Goal: Information Seeking & Learning: Learn about a topic

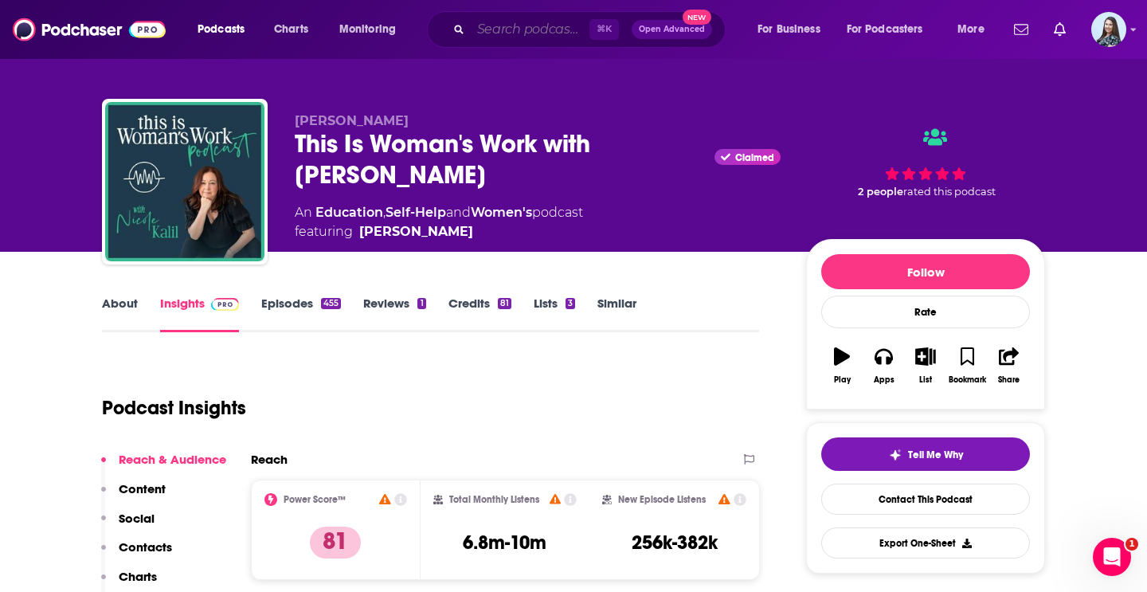
click at [518, 35] on input "Search podcasts, credits, & more..." at bounding box center [530, 29] width 119 height 25
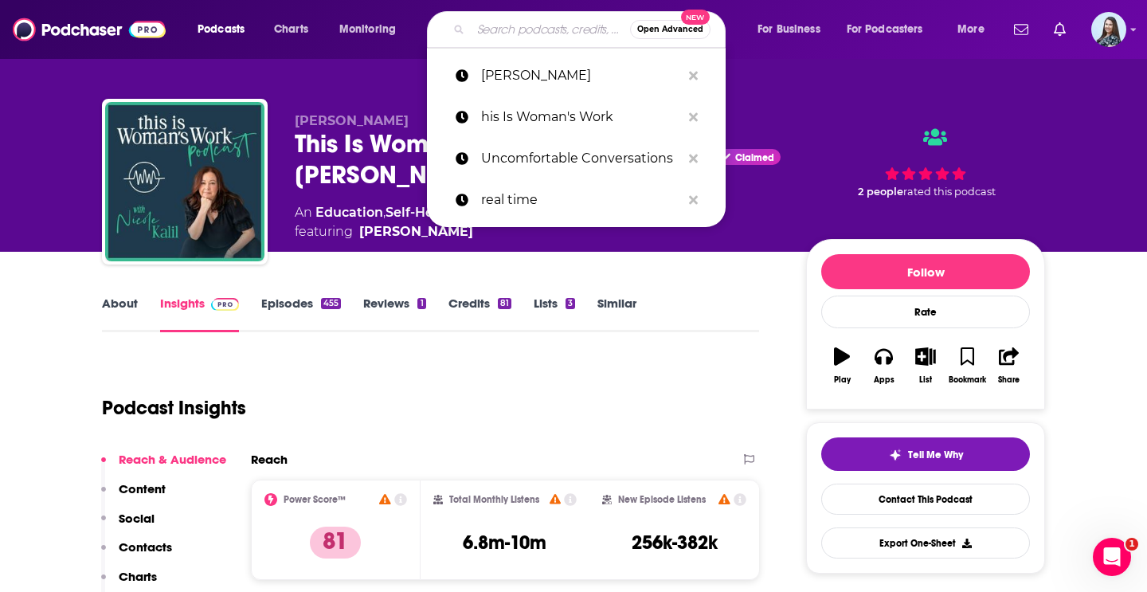
paste input "[PERSON_NAME], Ph.D. Sex and Psychology"
type input "[PERSON_NAME], Ph.D. Sex and Psychology"
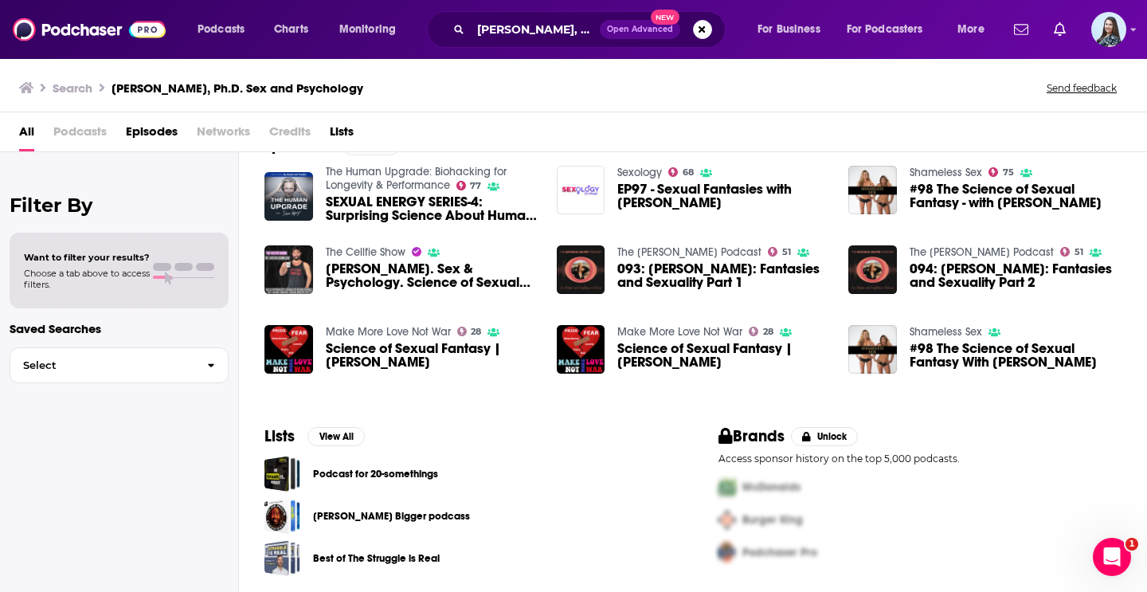
scroll to position [41, 0]
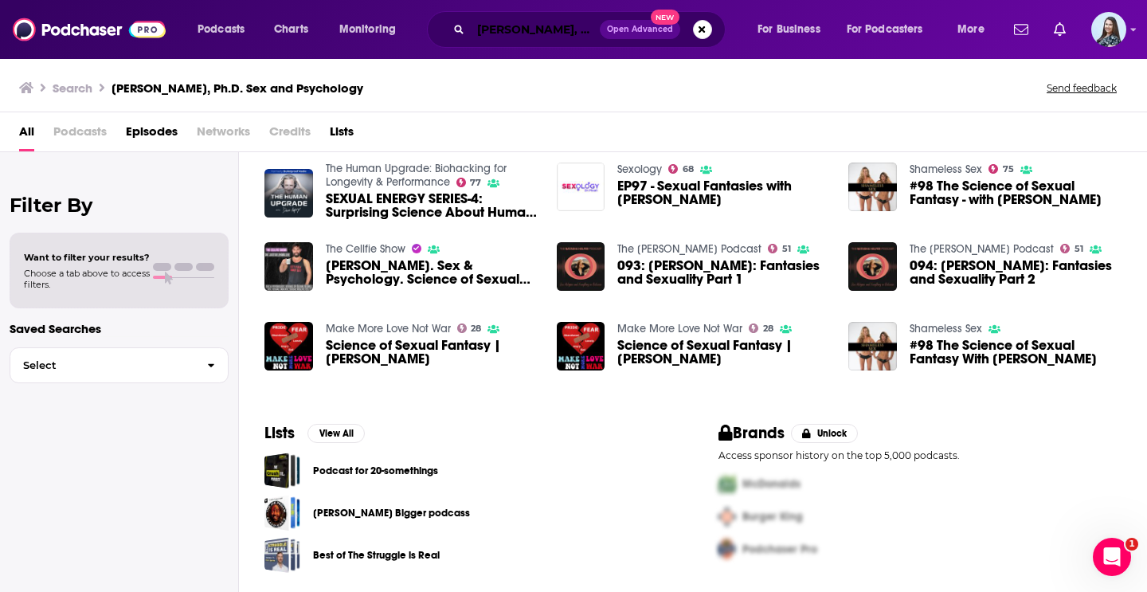
click at [570, 33] on input "[PERSON_NAME], Ph.D. Sex and Psychology" at bounding box center [535, 29] width 129 height 25
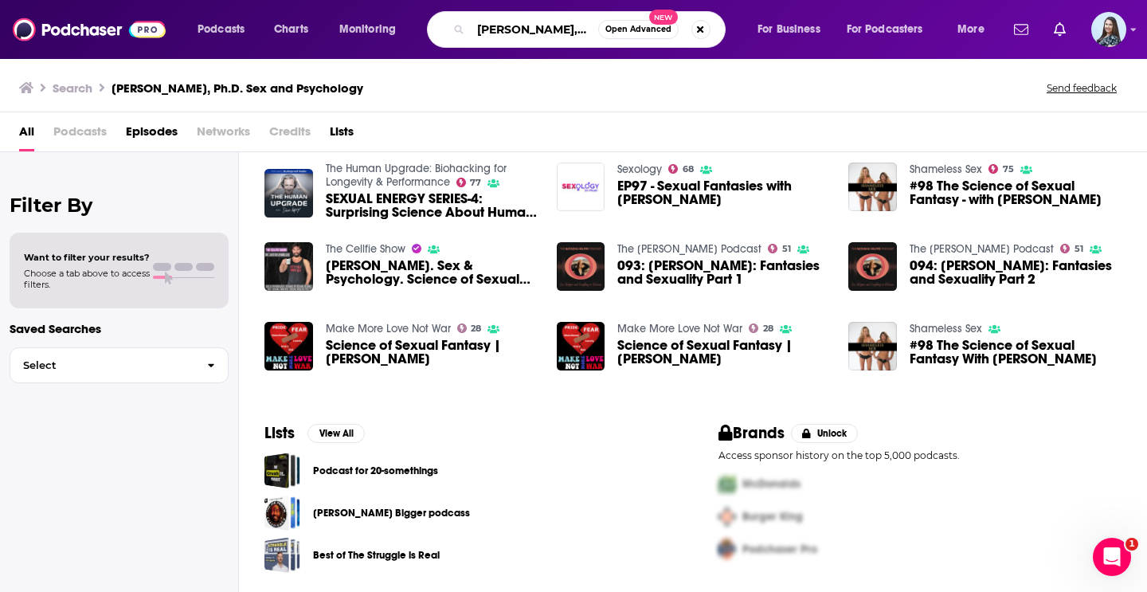
scroll to position [0, 137]
drag, startPoint x: 573, startPoint y: 31, endPoint x: 745, endPoint y: 71, distance: 176.6
click at [745, 71] on div "Podcasts Charts Monitoring [PERSON_NAME], Ph.D. Sex and Psychology Open Advance…" at bounding box center [573, 296] width 1147 height 592
type input "[PERSON_NAME]"
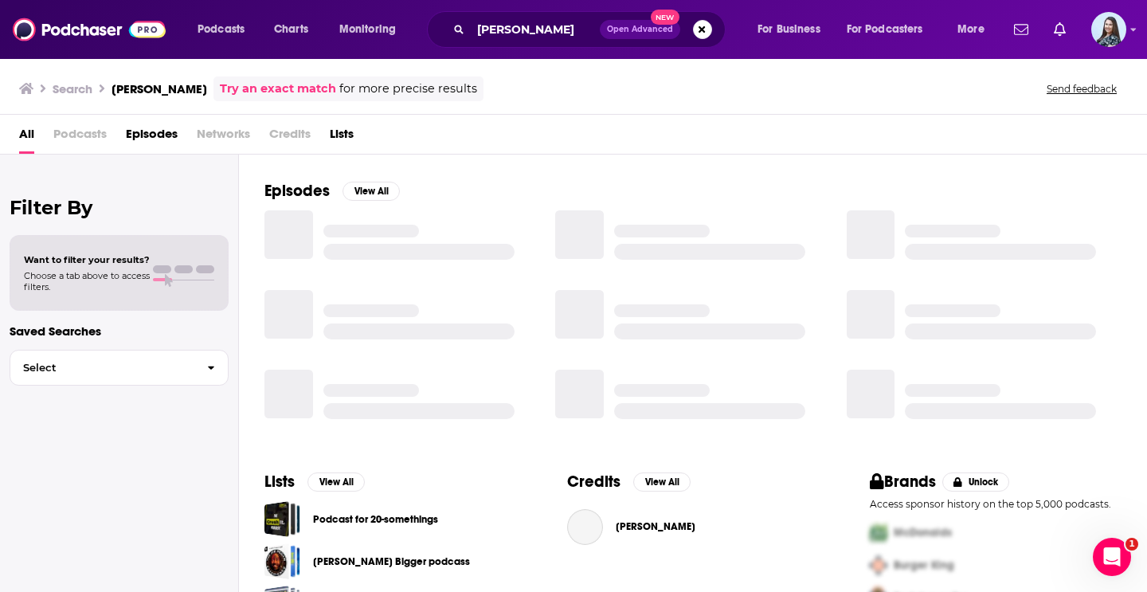
scroll to position [262, 0]
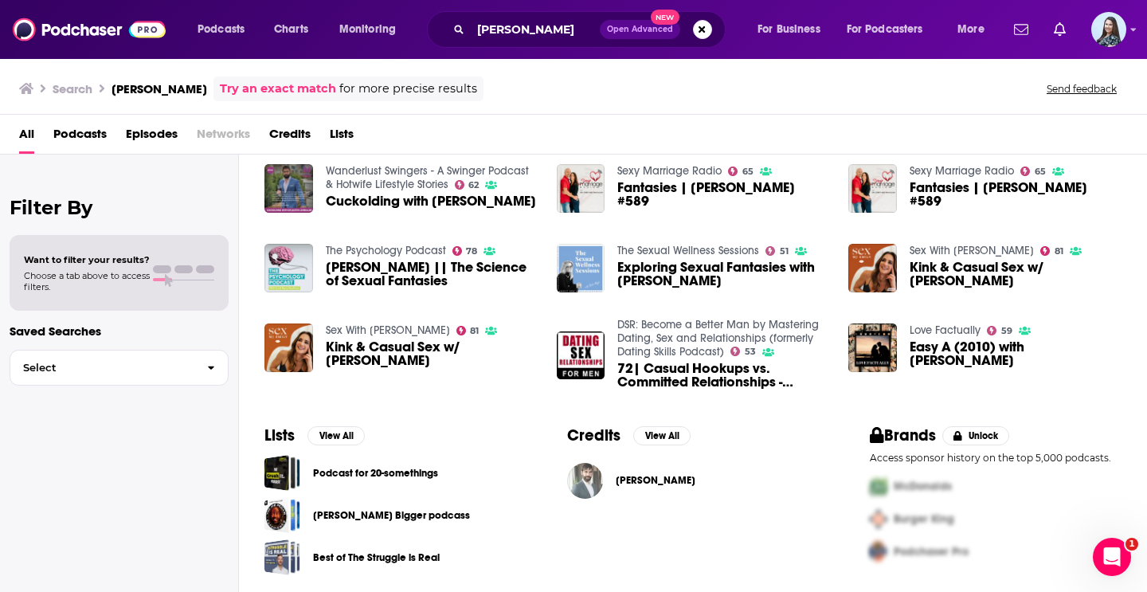
click at [587, 467] on img "Dr. Justin Lehmiller" at bounding box center [585, 481] width 36 height 36
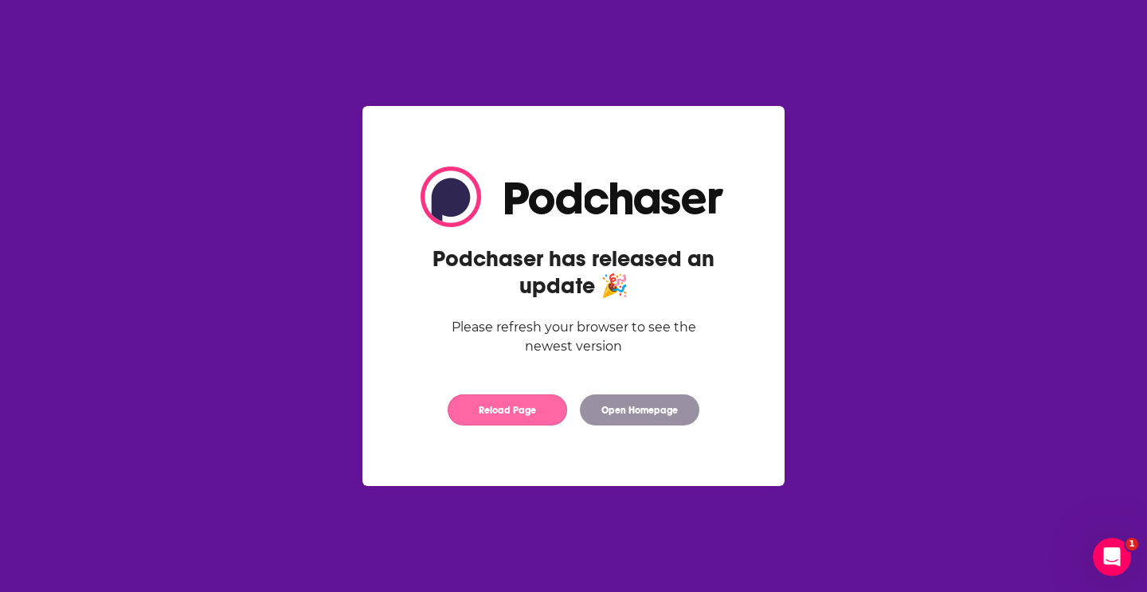
click at [518, 413] on button "Reload Page" at bounding box center [507, 409] width 119 height 31
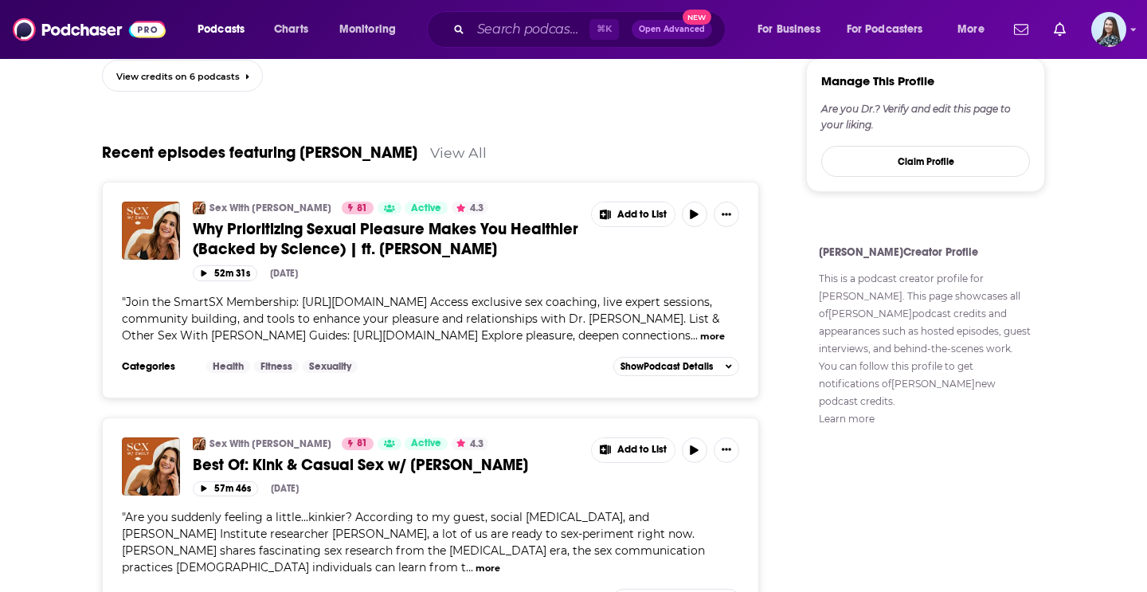
scroll to position [777, 0]
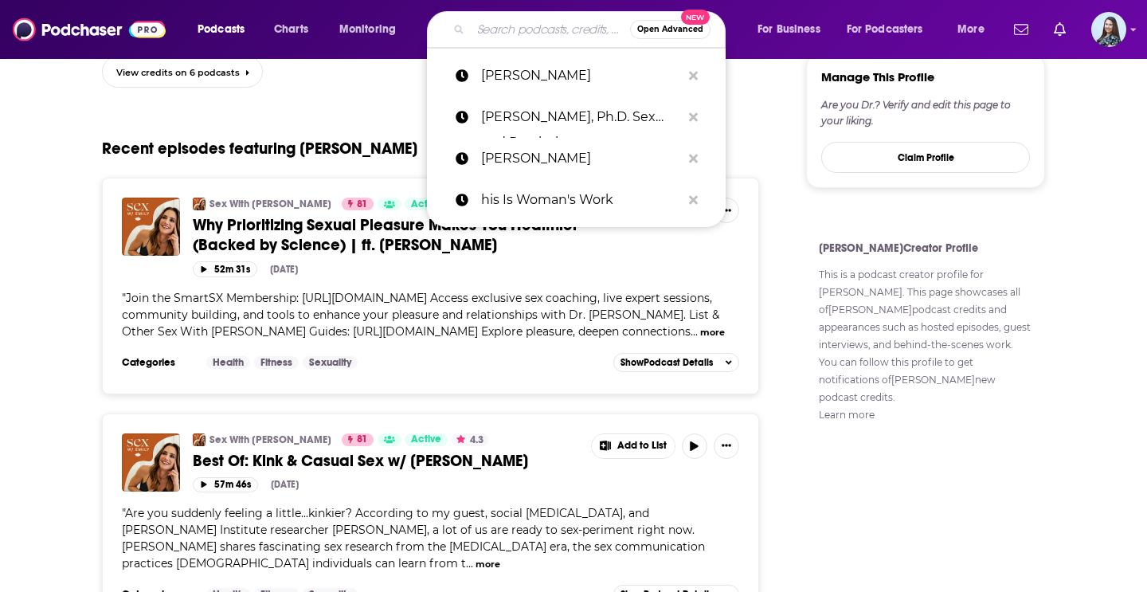
click at [528, 26] on input "Search podcasts, credits, & more..." at bounding box center [550, 29] width 159 height 25
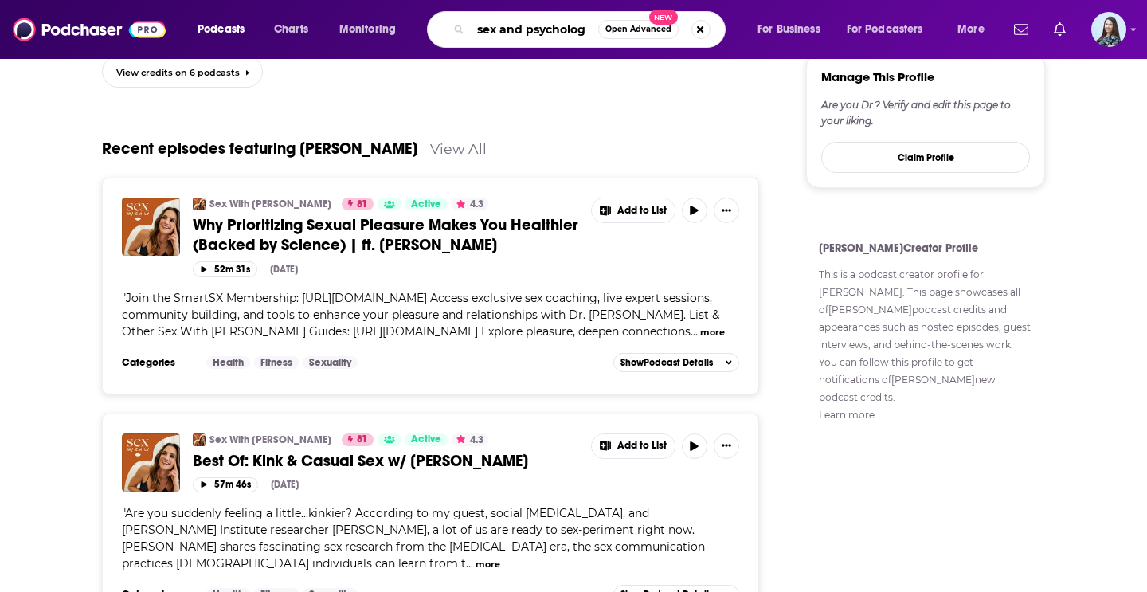
type input "sex and psychology"
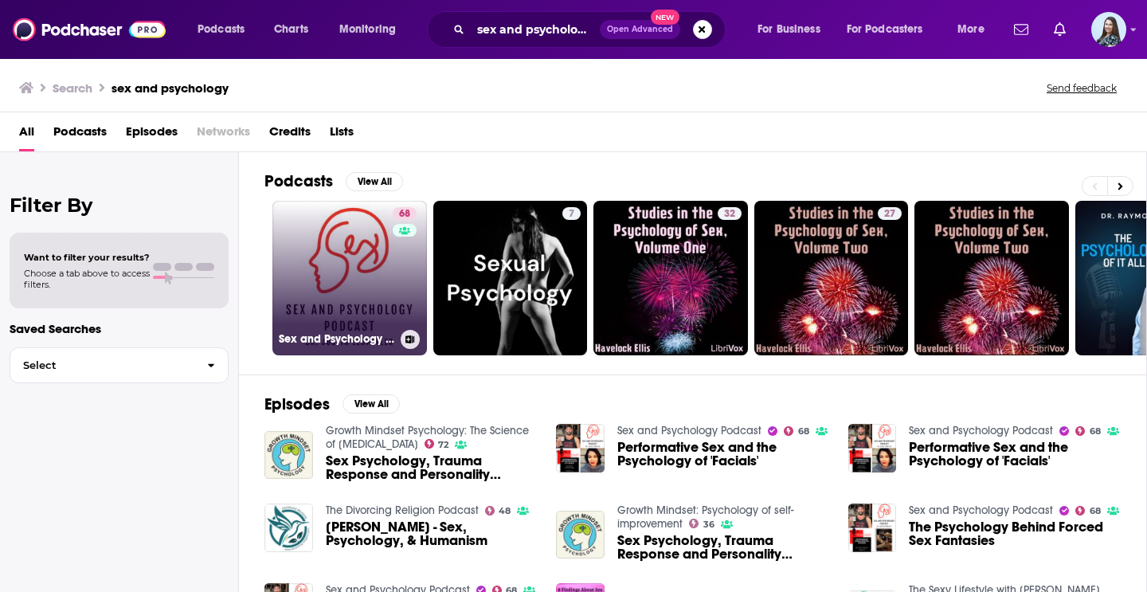
click at [395, 285] on div "68" at bounding box center [407, 268] width 28 height 123
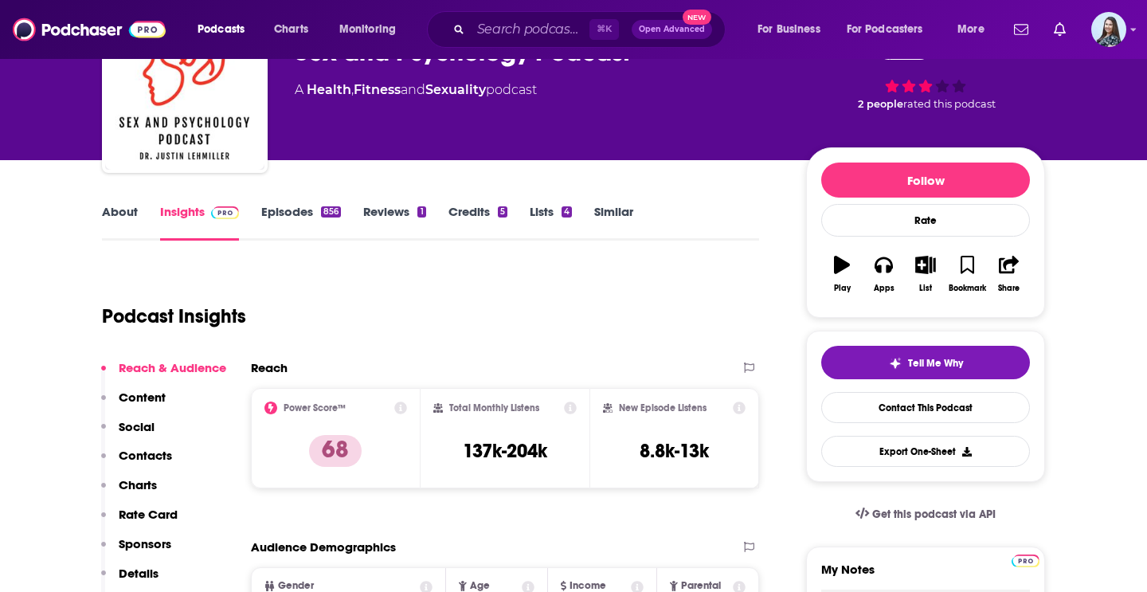
scroll to position [104, 0]
